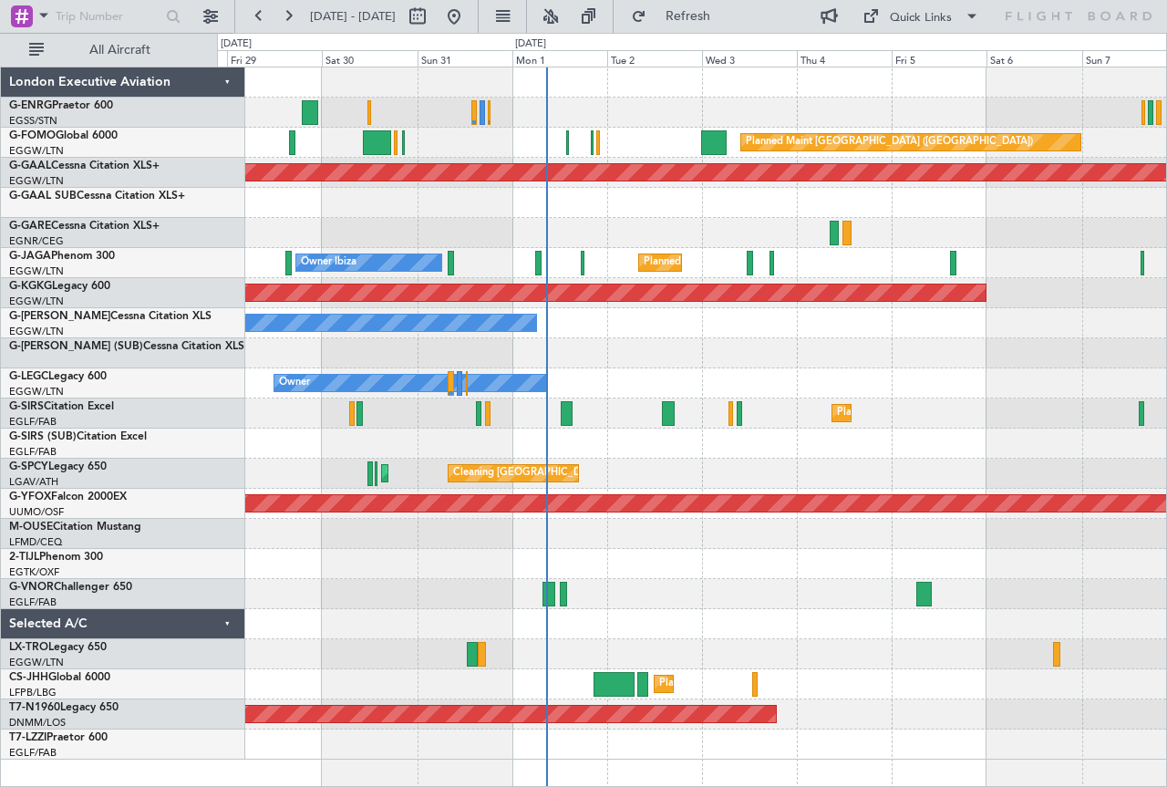
click at [666, 219] on div "Planned Maint [GEOGRAPHIC_DATA] ([GEOGRAPHIC_DATA]) Planned [GEOGRAPHIC_DATA] P…" at bounding box center [691, 413] width 949 height 692
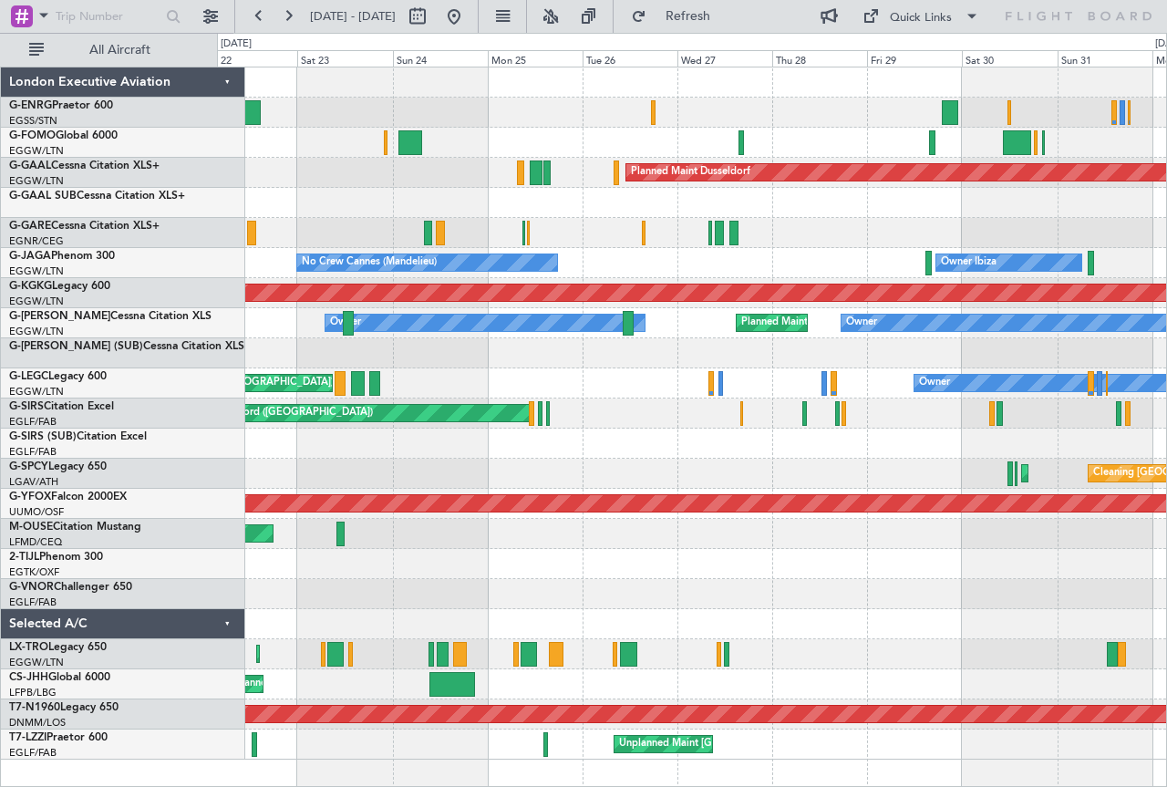
click at [1079, 195] on div at bounding box center [691, 203] width 949 height 30
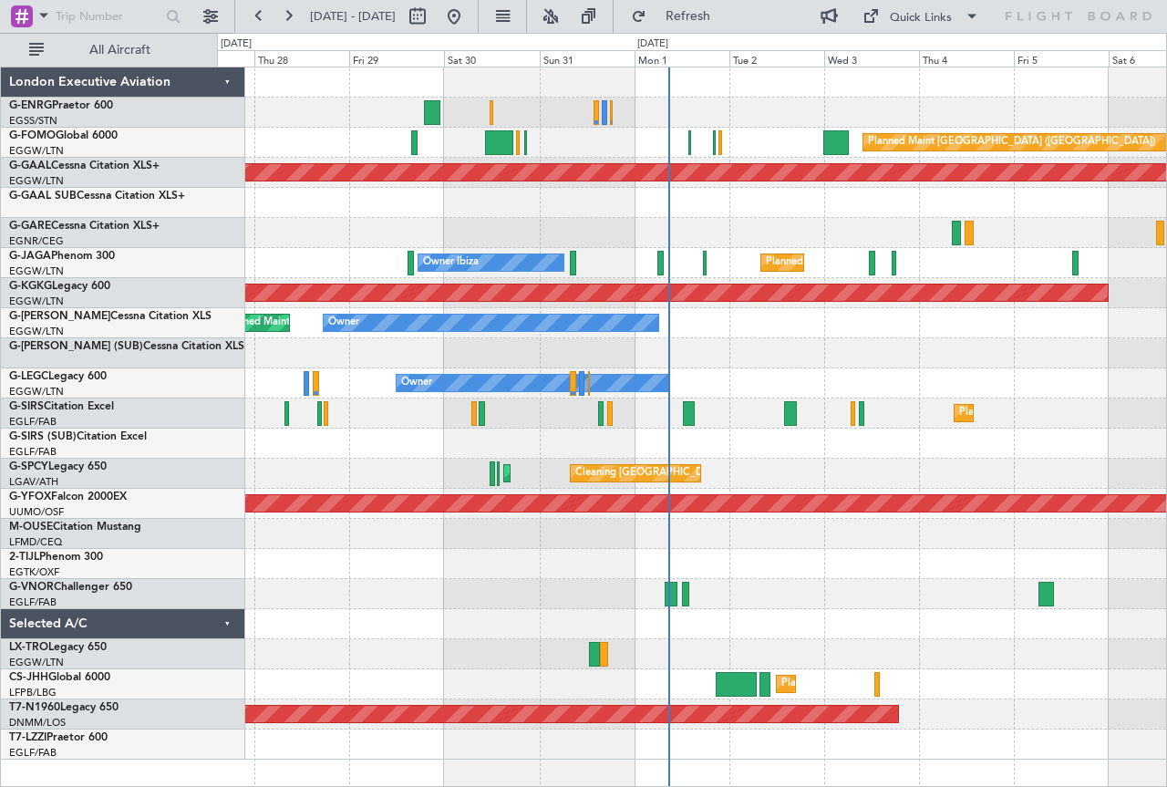
click at [492, 214] on div at bounding box center [691, 203] width 949 height 30
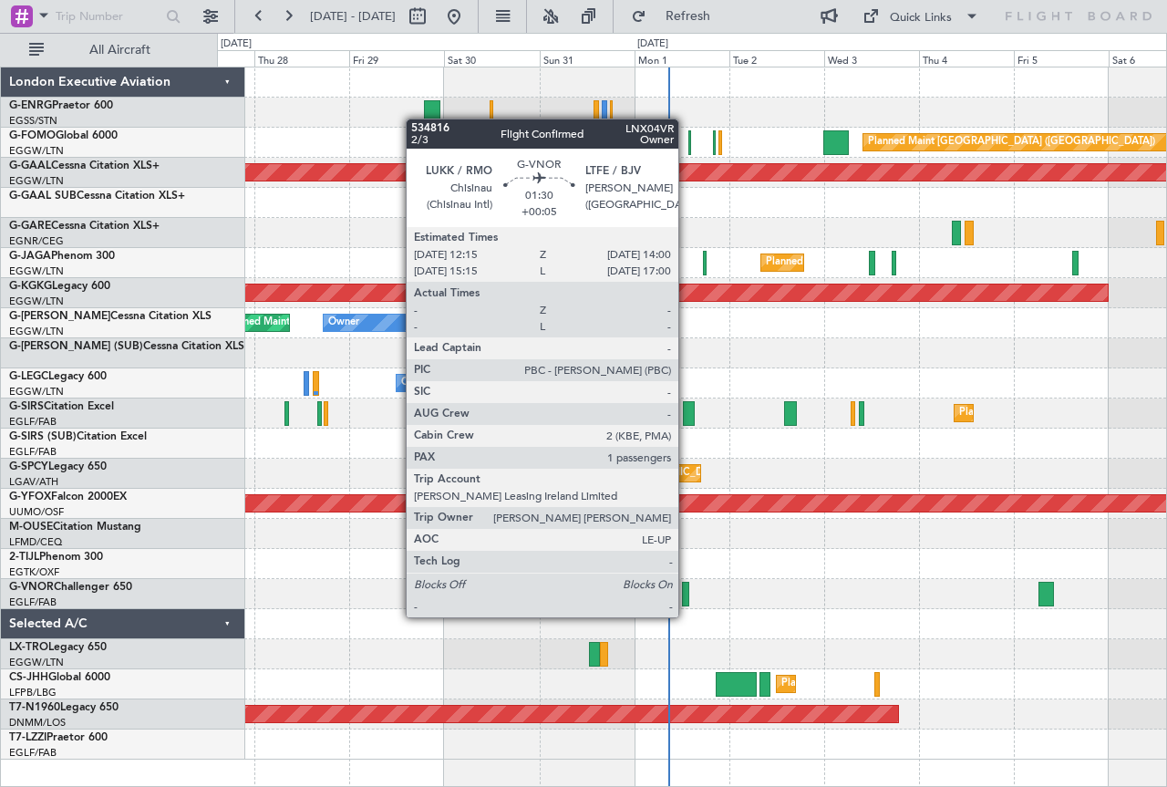
click at [687, 599] on div at bounding box center [685, 594] width 7 height 25
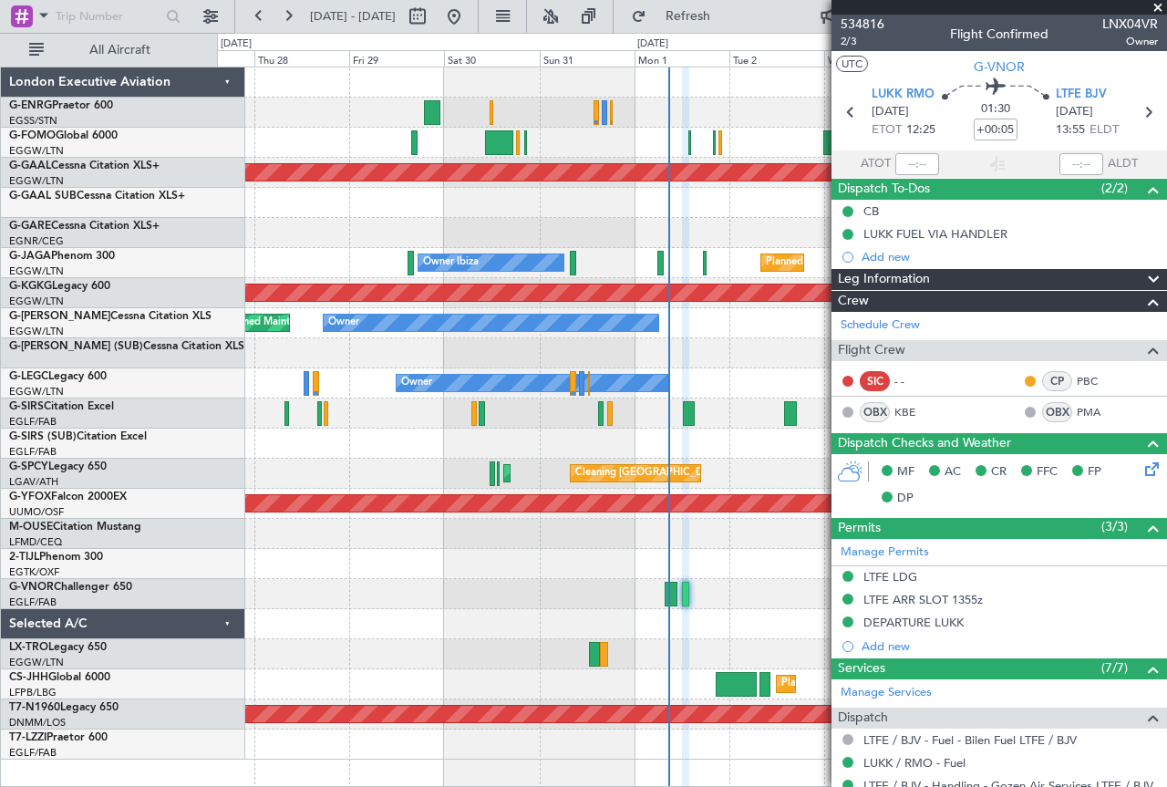
click at [775, 478] on div "Cleaning [GEOGRAPHIC_DATA] ([PERSON_NAME] Intl) Planned Maint [GEOGRAPHIC_DATA]…" at bounding box center [691, 474] width 949 height 30
click at [1165, 7] on span at bounding box center [1158, 8] width 18 height 16
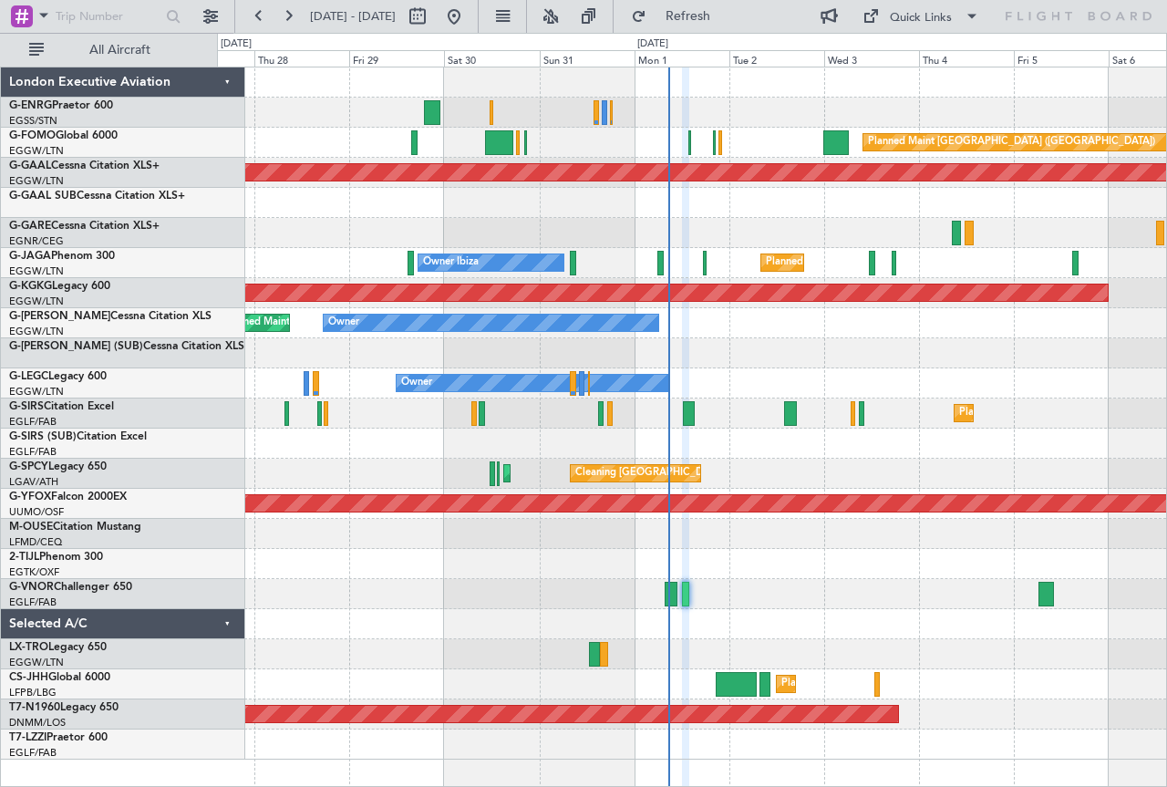
type input "0"
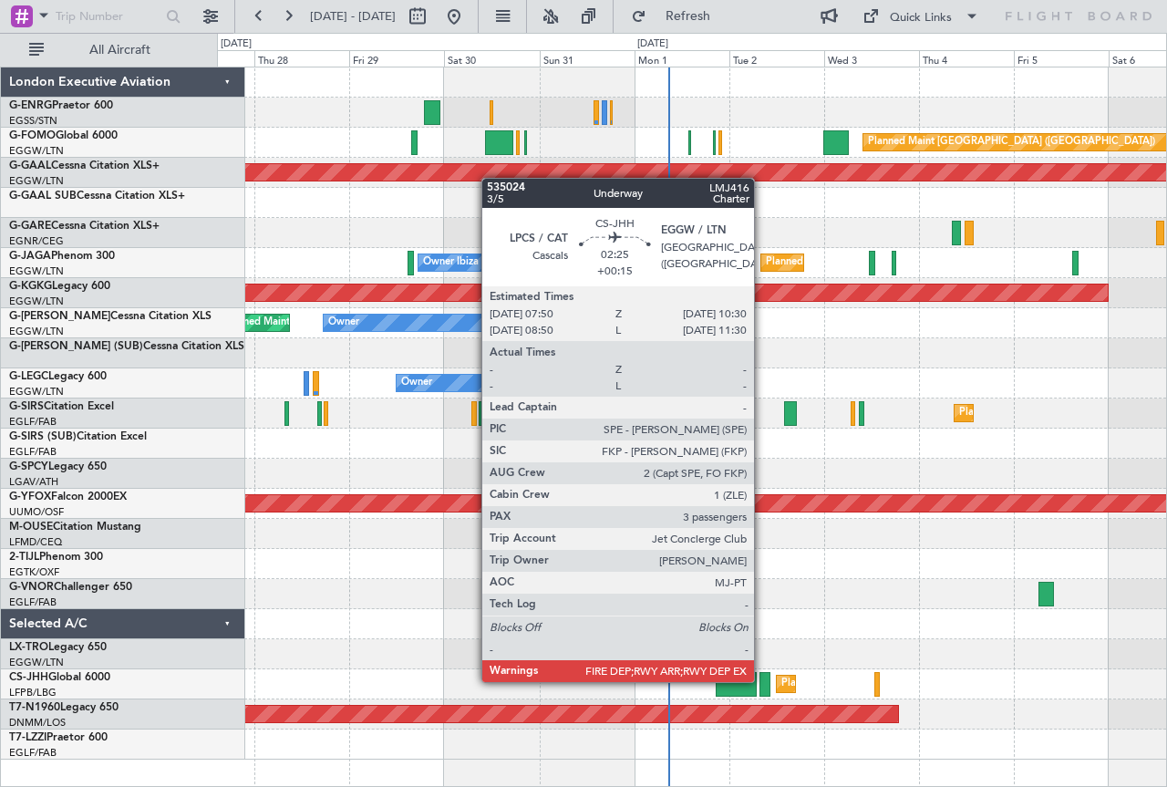
click at [763, 680] on div at bounding box center [765, 684] width 11 height 25
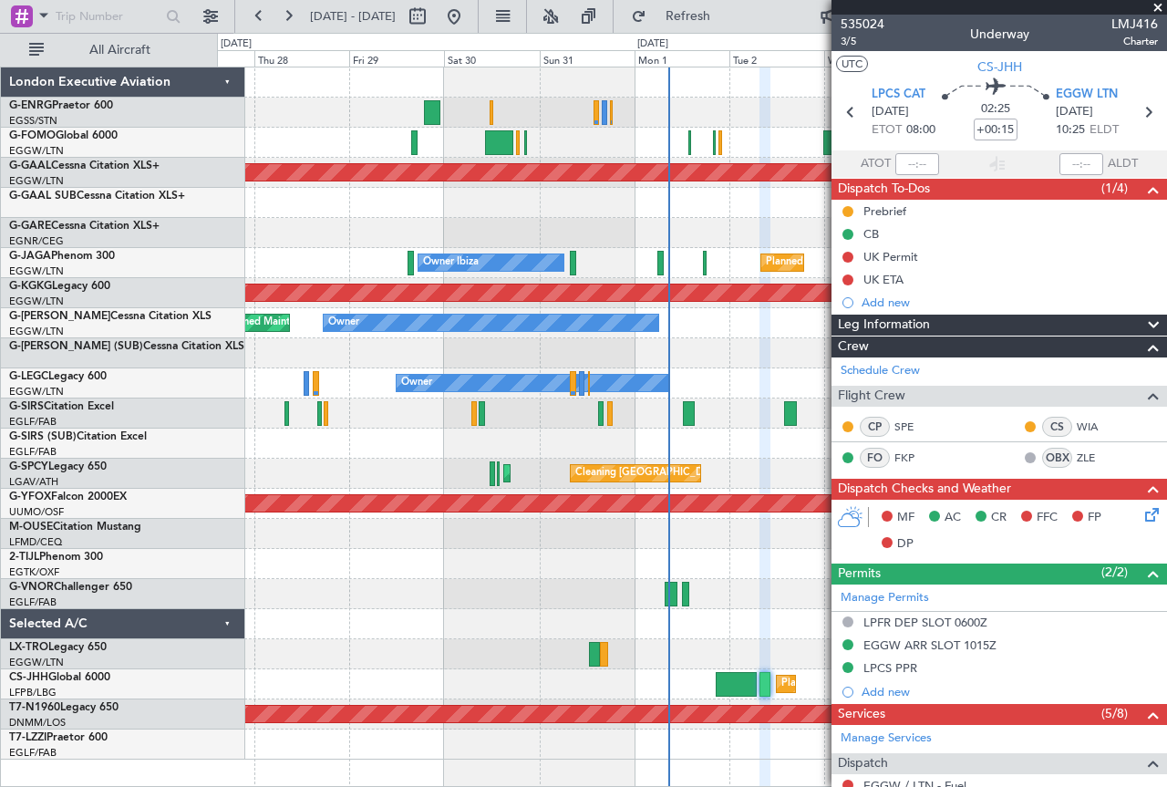
click at [1156, 9] on span at bounding box center [1158, 8] width 18 height 16
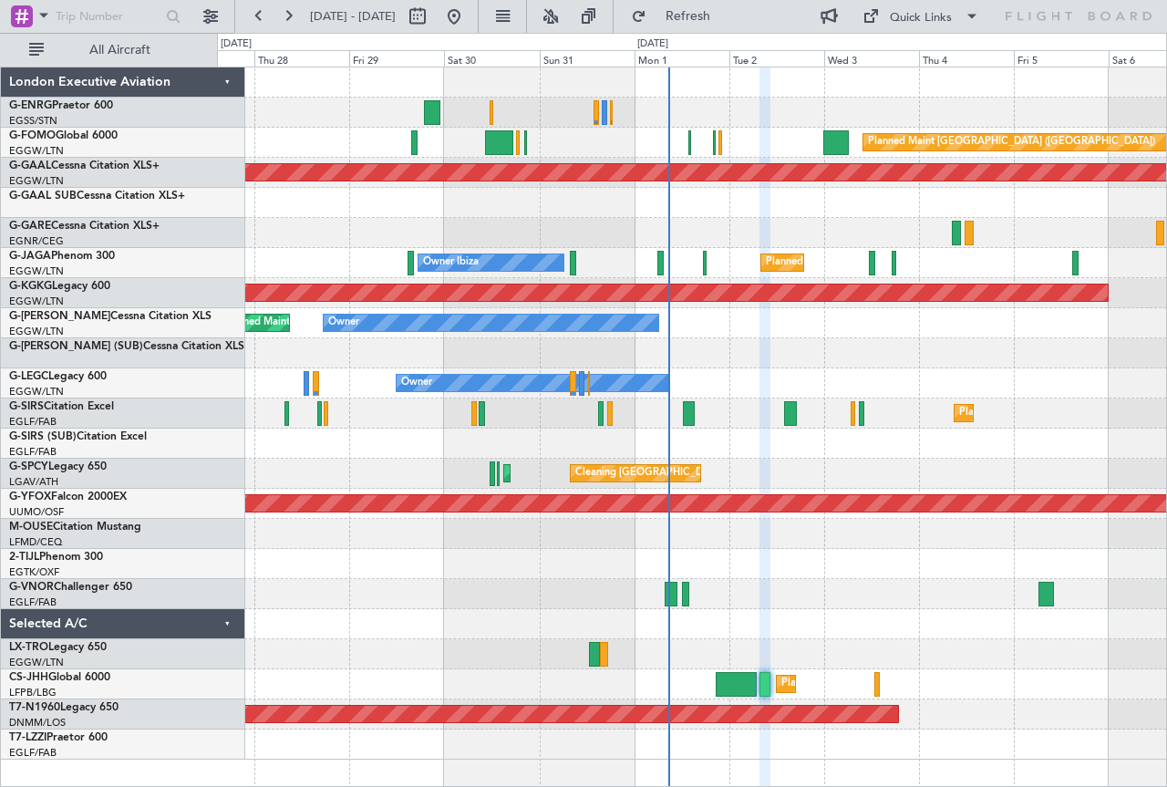
type input "0"
